Goal: Task Accomplishment & Management: Complete application form

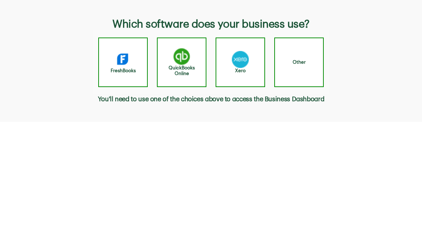
click at [185, 65] on img "button" at bounding box center [181, 56] width 17 height 17
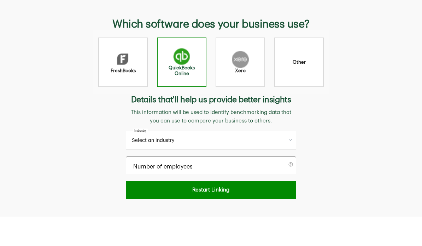
click at [221, 140] on button "Select an industry" at bounding box center [211, 140] width 171 height 18
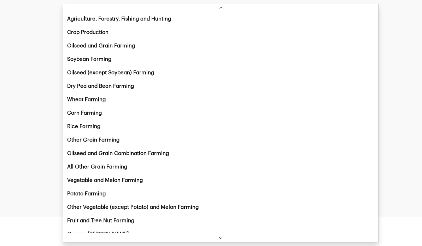
scroll to position [1344, 0]
